Goal: Task Accomplishment & Management: Manage account settings

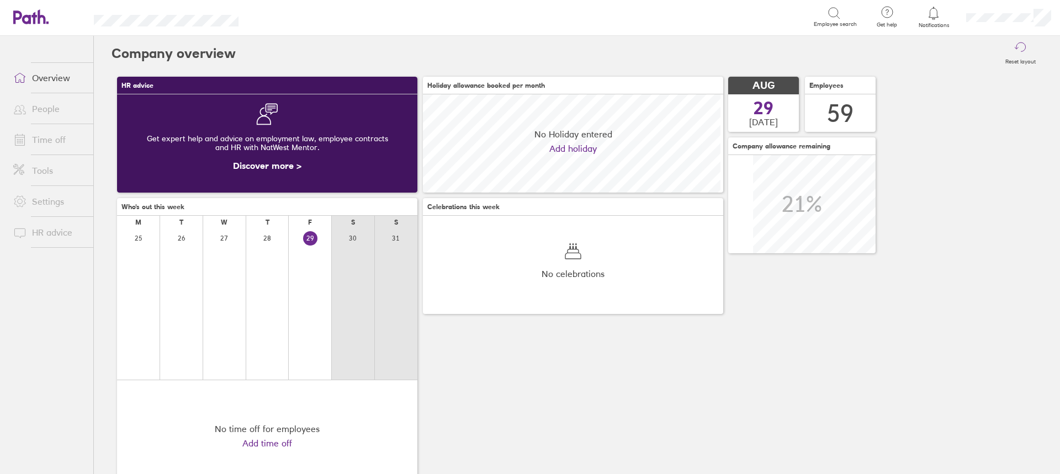
scroll to position [98, 300]
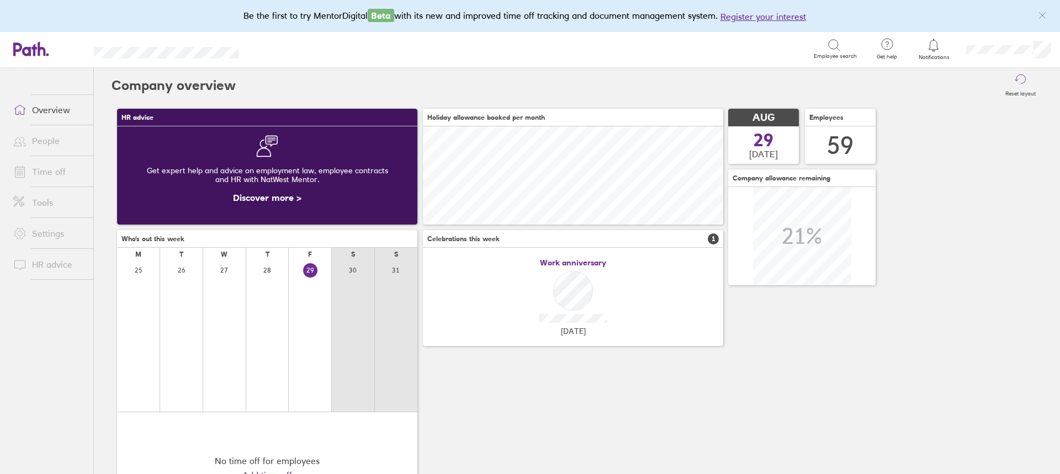
click at [35, 167] on link "Time off" at bounding box center [48, 172] width 89 height 22
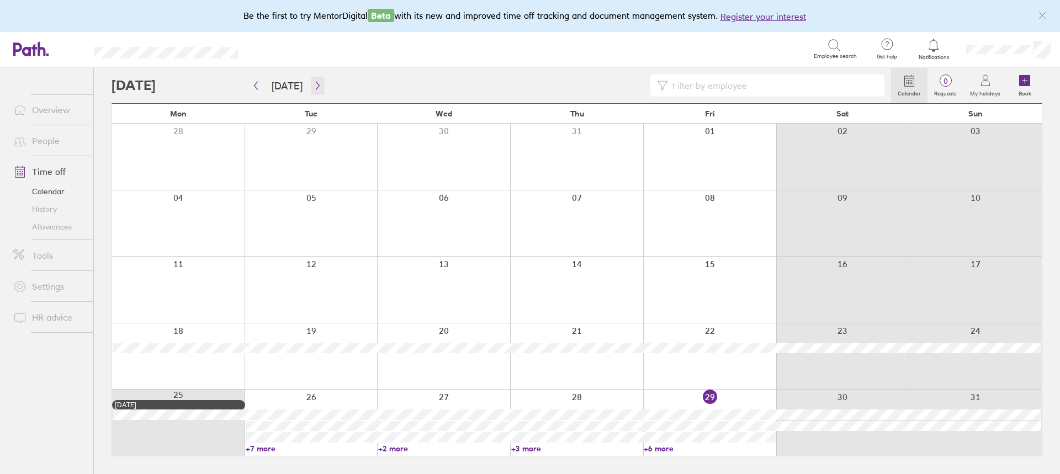
click at [313, 87] on icon "button" at bounding box center [317, 85] width 8 height 9
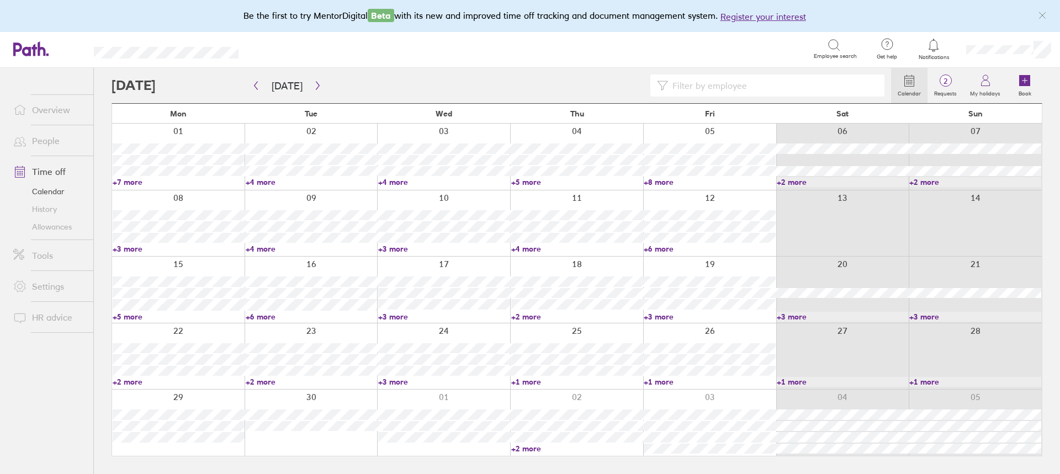
click at [124, 317] on link "+5 more" at bounding box center [179, 317] width 132 height 10
click at [313, 81] on icon "button" at bounding box center [317, 85] width 8 height 9
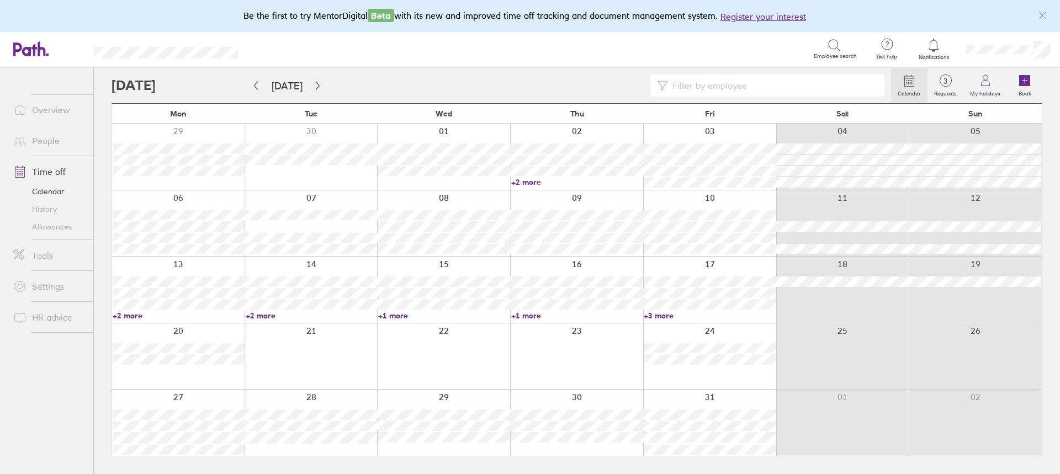
click at [517, 181] on link "+2 more" at bounding box center [577, 182] width 132 height 10
